Goal: Task Accomplishment & Management: Use online tool/utility

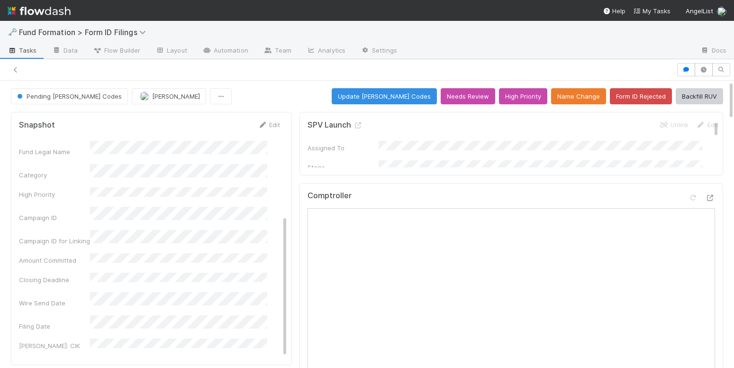
scroll to position [159, 0]
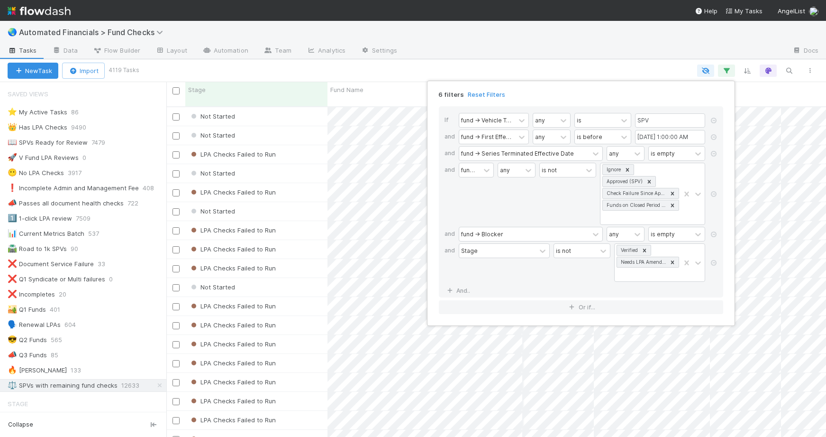
scroll to position [146, 0]
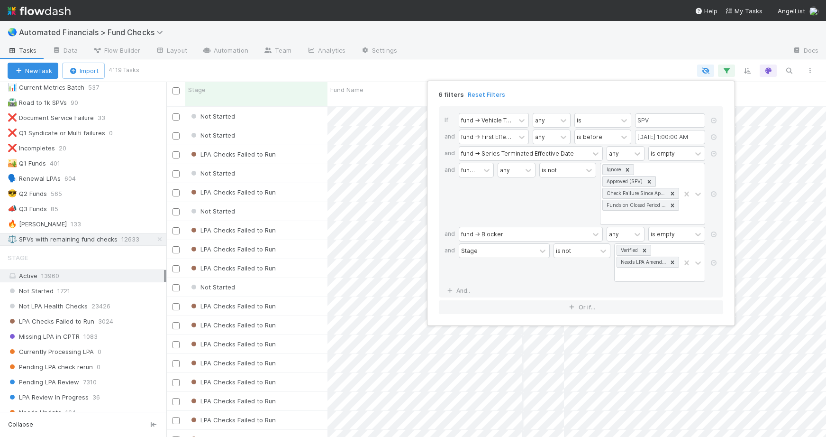
click at [504, 60] on div "6 filters Reset Filters If fund -> Vehicle Type any is SPV and fund -> First Ef…" at bounding box center [413, 218] width 826 height 437
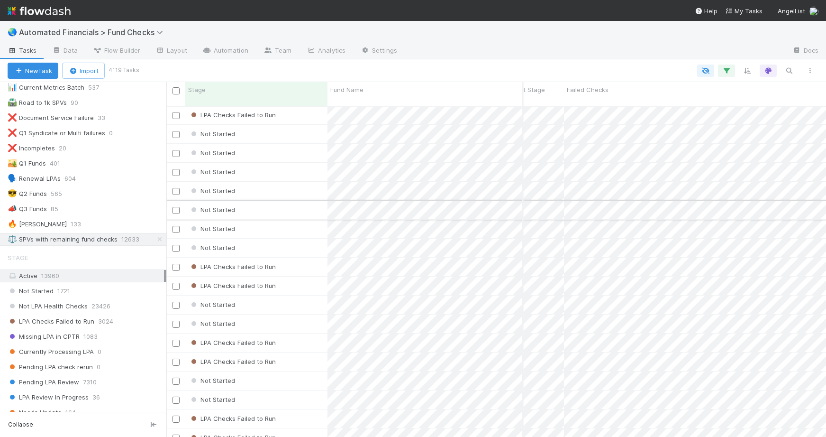
scroll to position [1566, 745]
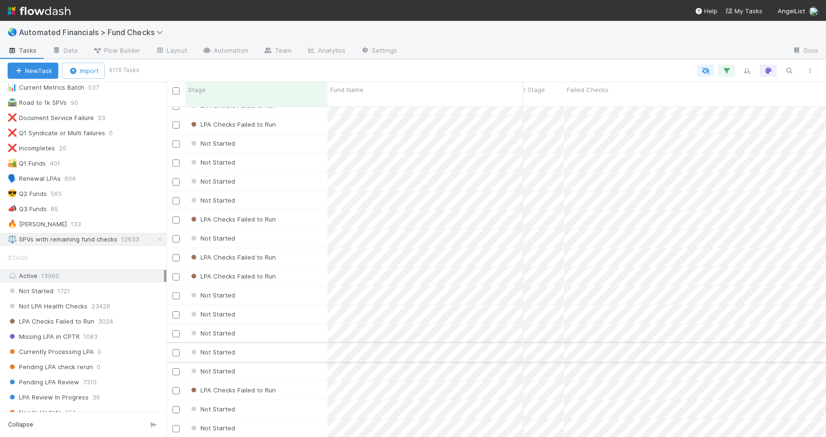
click at [283, 343] on div "Not Started" at bounding box center [256, 352] width 142 height 18
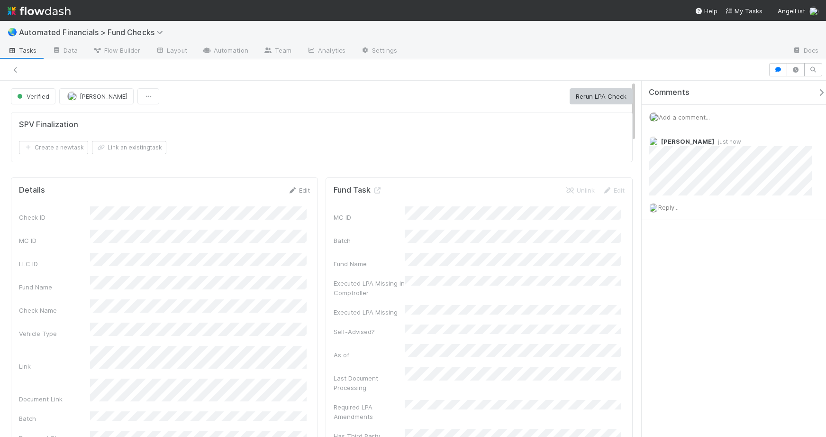
scroll to position [0, 89]
click at [12, 71] on icon at bounding box center [15, 70] width 9 height 6
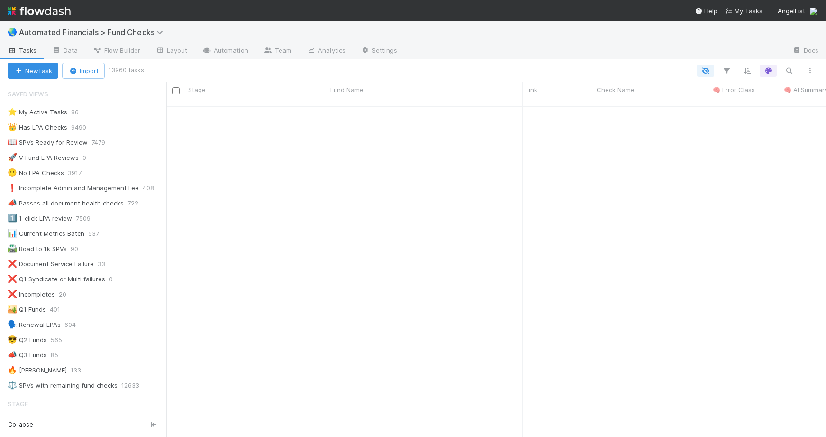
scroll to position [5268, 0]
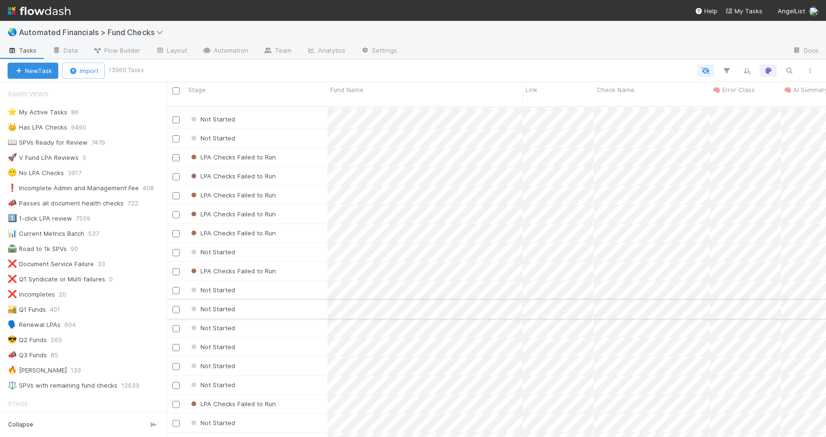
click at [291, 300] on div "Not Started" at bounding box center [256, 309] width 142 height 18
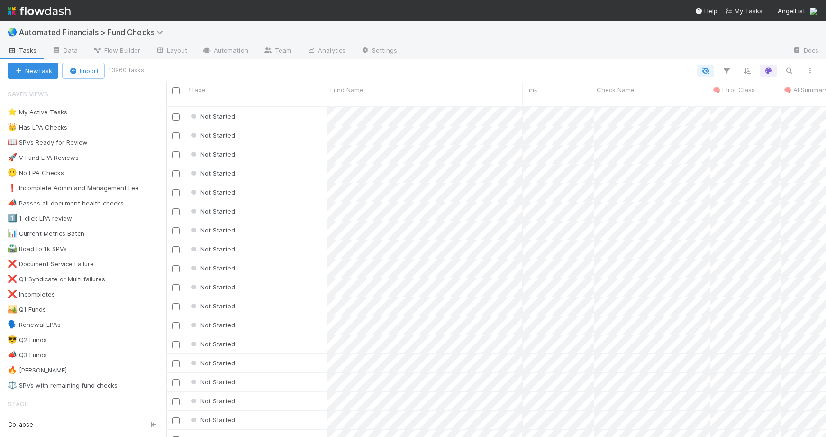
scroll to position [331, 653]
click at [293, 164] on div "Not Started" at bounding box center [256, 173] width 142 height 18
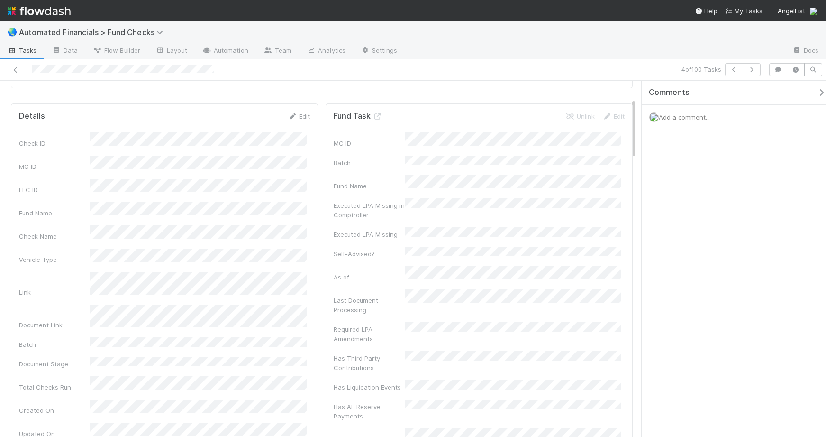
scroll to position [104, 0]
